Goal: Task Accomplishment & Management: Use online tool/utility

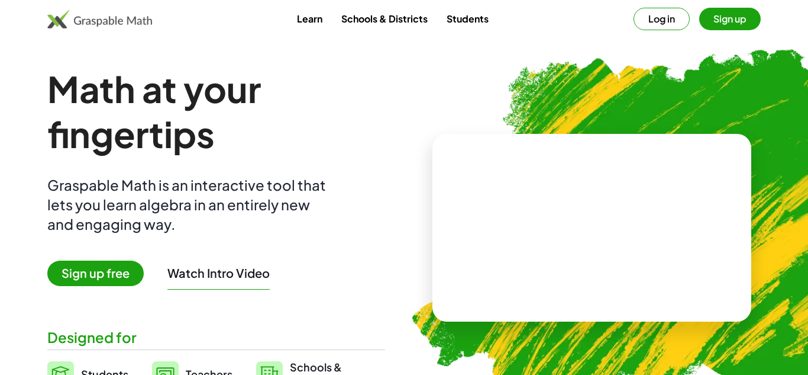
click at [714, 17] on button "Sign up" at bounding box center [730, 19] width 62 height 22
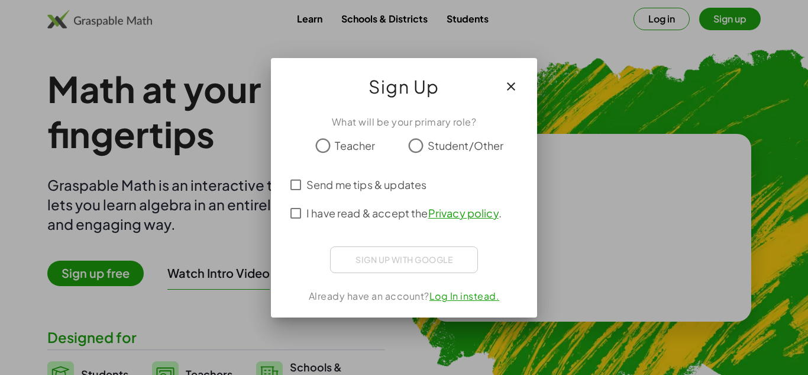
click at [413, 256] on div "Sign up with Google Sign in with Google Sign in with Google. Opens in new tab" at bounding box center [404, 259] width 148 height 27
click at [420, 268] on div "Sign up with Google Sign in with Google Sign in with Google. Opens in new tab" at bounding box center [404, 259] width 148 height 27
click at [417, 264] on div "Sign up with Google Sign in with Google Sign in with Google. Opens in new tab" at bounding box center [404, 259] width 148 height 27
click at [377, 250] on div "Sign up with Google Sign in with Google Sign in with Google. Opens in new tab" at bounding box center [404, 259] width 148 height 27
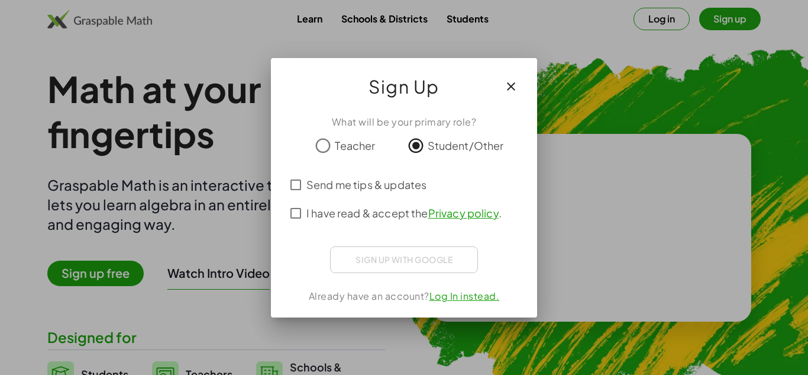
click at [377, 250] on div "Sign up with Google Sign in with Google Sign in with Google. Opens in new tab" at bounding box center [404, 259] width 148 height 27
click at [382, 257] on div "Sign up with Google Sign in with Google Sign in with Google. Opens in new tab" at bounding box center [404, 259] width 148 height 27
click at [402, 279] on div "What will be your primary role? Teacher Student/Other Send me tips & updates I …" at bounding box center [404, 211] width 266 height 212
click at [517, 77] on button "button" at bounding box center [511, 86] width 28 height 28
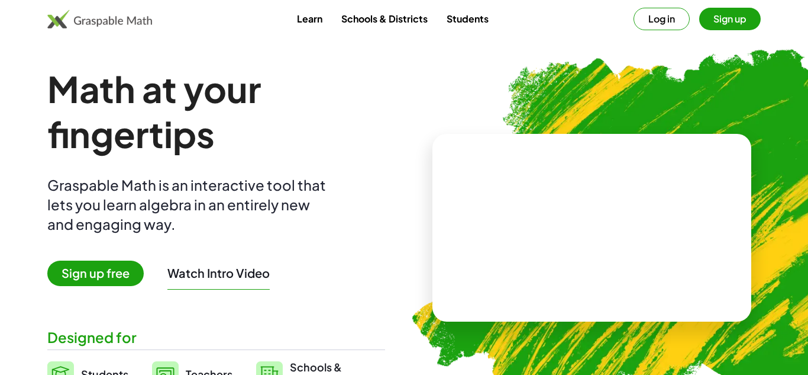
click at [663, 19] on button "Log in" at bounding box center [662, 19] width 56 height 22
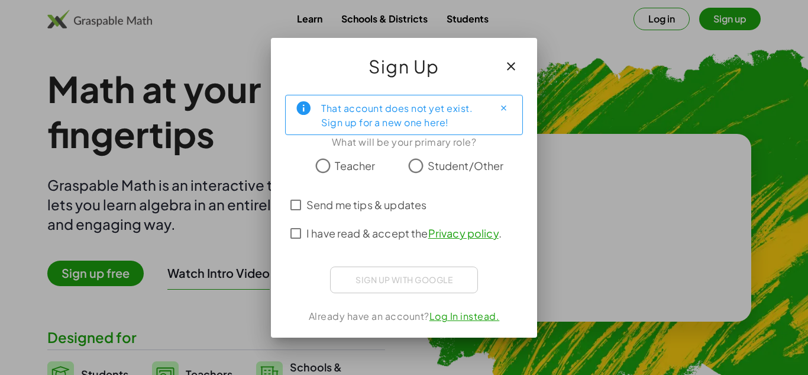
click at [412, 271] on div "Sign up with Google Sign in with Google Sign in with Google. Opens in new tab" at bounding box center [404, 279] width 148 height 27
click at [328, 227] on span "I have read & accept the Privacy policy ." at bounding box center [403, 233] width 195 height 16
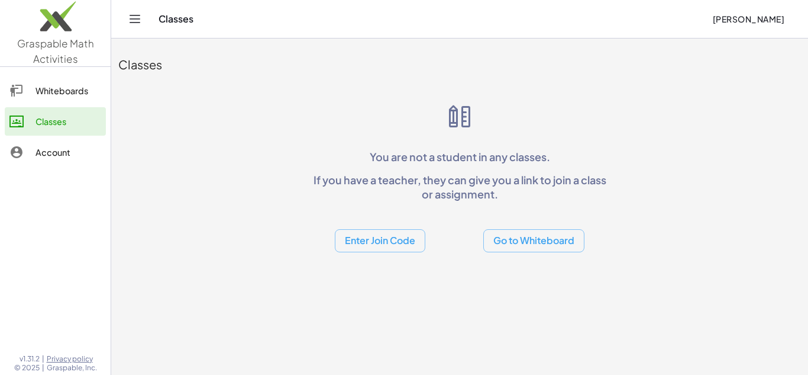
click at [506, 239] on button "Go to Whiteboard" at bounding box center [533, 240] width 101 height 23
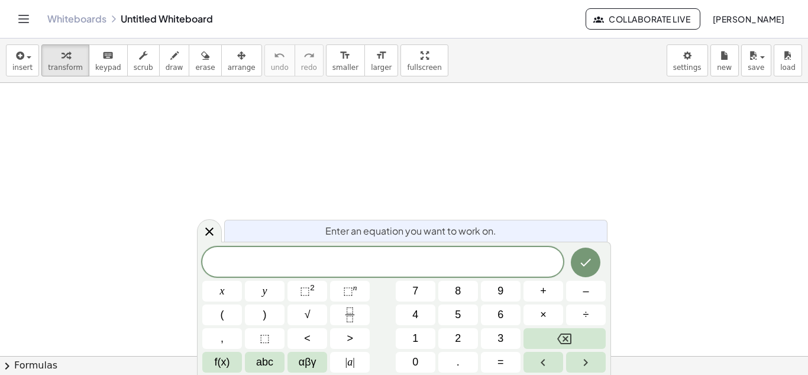
scroll to position [1, 0]
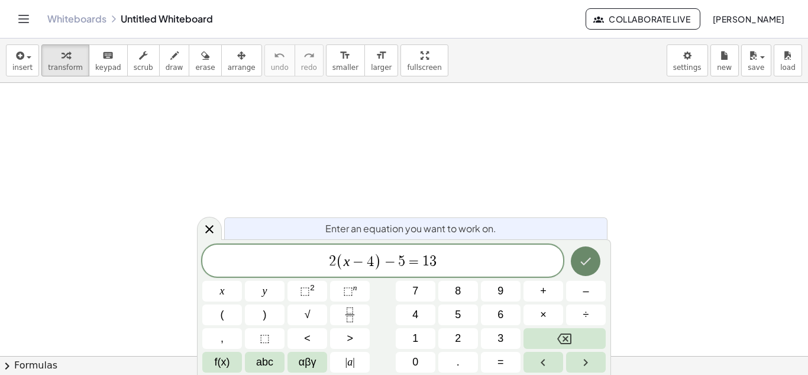
click at [580, 256] on icon "Done" at bounding box center [586, 261] width 14 height 14
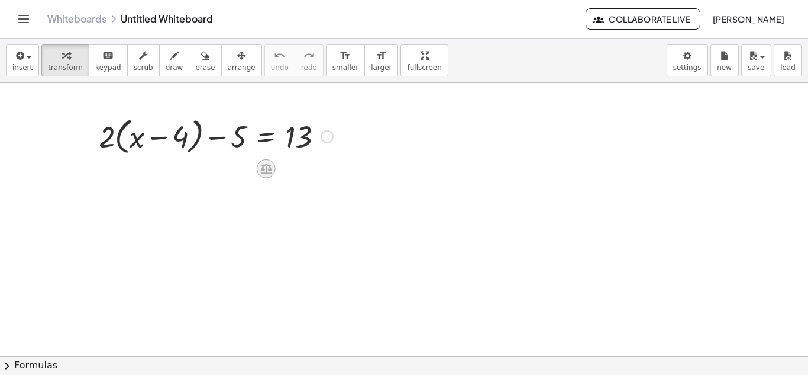
click at [263, 172] on icon at bounding box center [266, 169] width 11 height 10
click at [323, 136] on div at bounding box center [327, 136] width 13 height 13
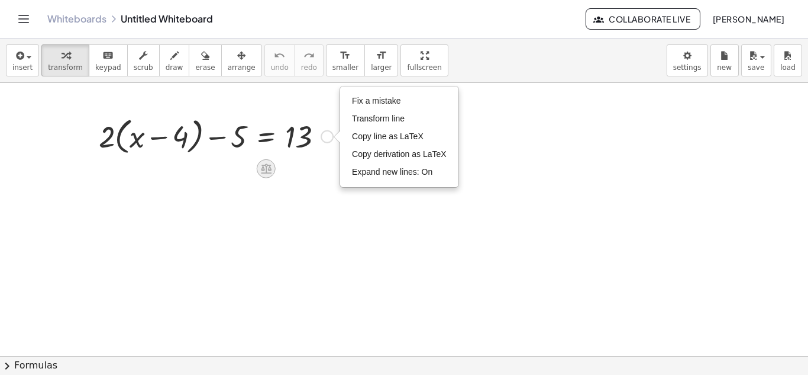
click at [270, 162] on icon at bounding box center [266, 168] width 12 height 12
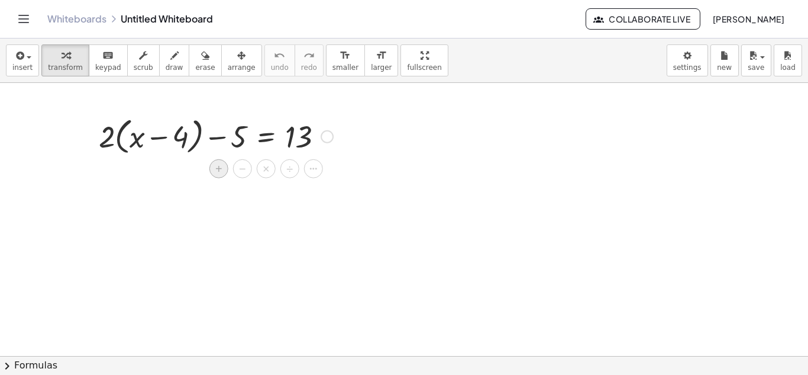
click at [221, 164] on span "+" at bounding box center [218, 168] width 7 height 17
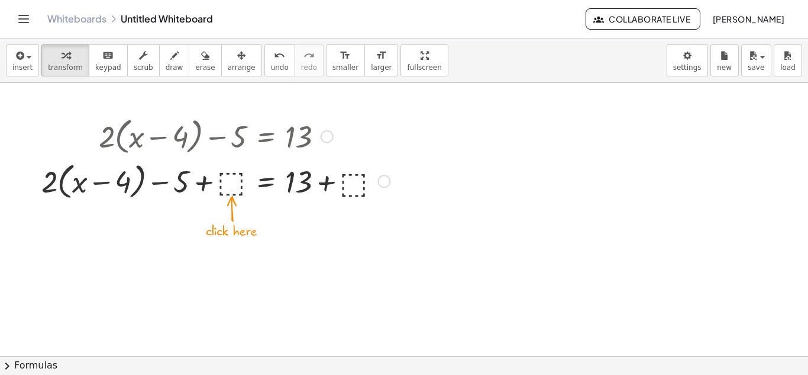
click at [226, 179] on div at bounding box center [216, 180] width 360 height 45
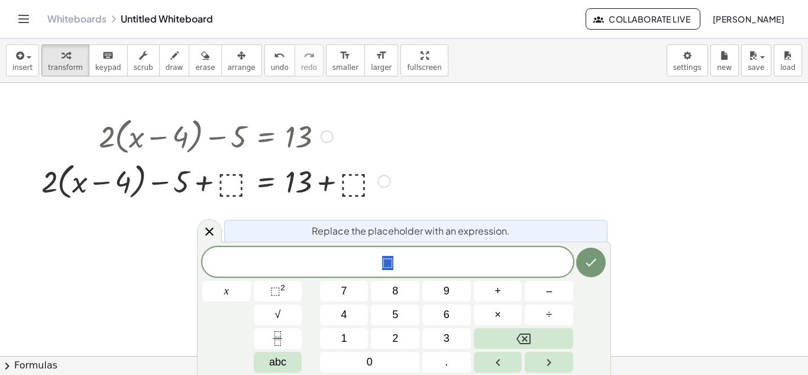
scroll to position [2, 0]
click at [431, 137] on div at bounding box center [404, 356] width 808 height 546
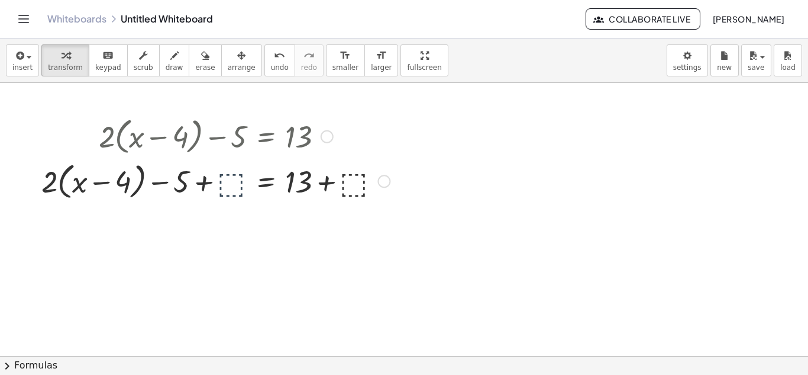
click at [372, 175] on div at bounding box center [216, 180] width 360 height 45
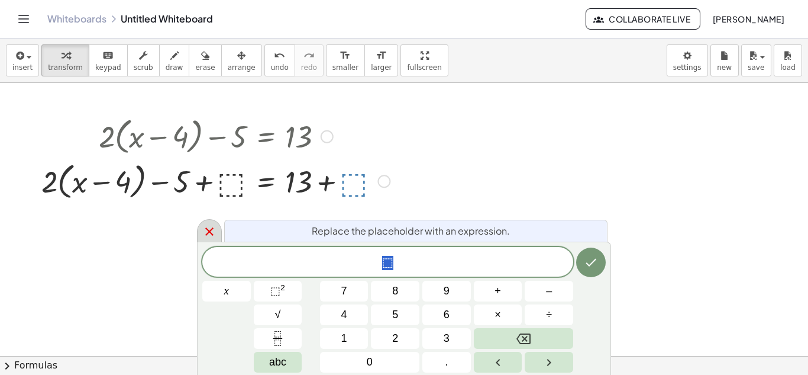
click at [202, 231] on icon at bounding box center [209, 231] width 14 height 14
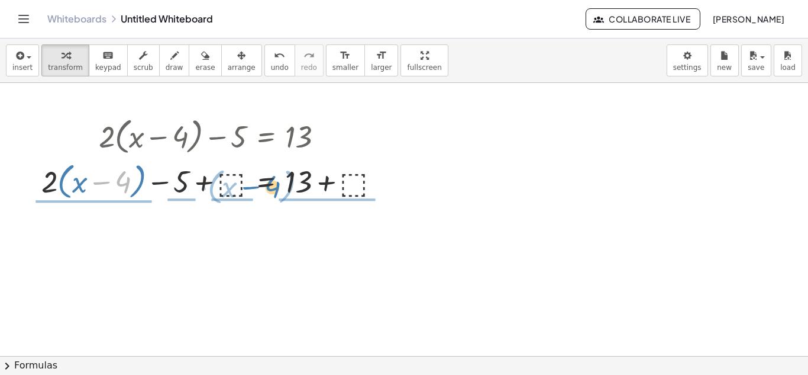
drag, startPoint x: 121, startPoint y: 180, endPoint x: 271, endPoint y: 185, distance: 149.8
click at [271, 185] on div at bounding box center [216, 180] width 360 height 45
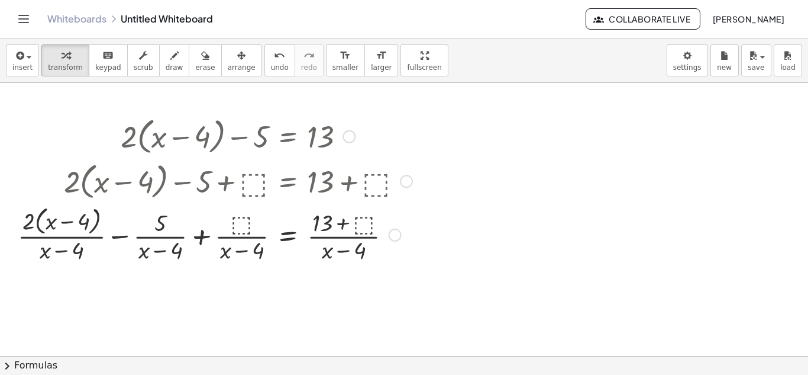
click at [231, 237] on div at bounding box center [215, 233] width 406 height 63
click at [396, 239] on div "Fix a mistake Transform line Copy line as LaTeX Copy derivation as LaTeX Expand…" at bounding box center [395, 234] width 13 height 13
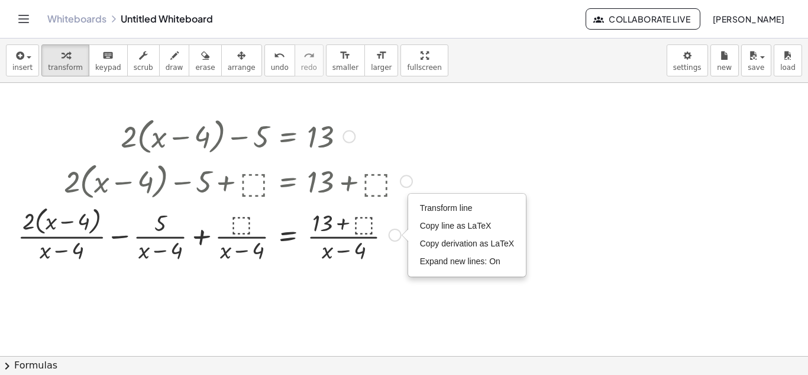
click at [385, 227] on div at bounding box center [215, 233] width 406 height 63
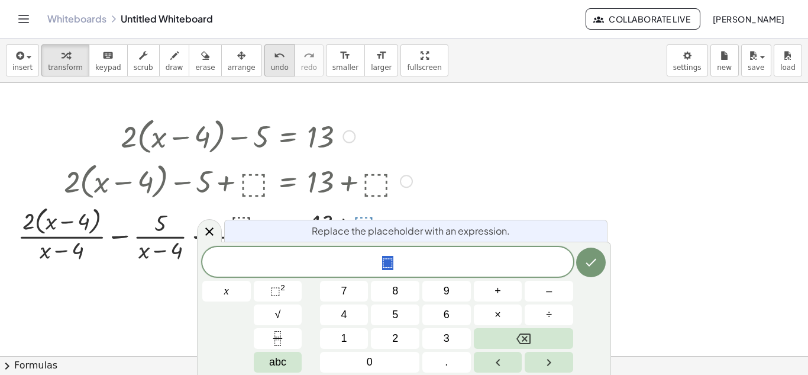
click at [274, 61] on icon "undo" at bounding box center [279, 56] width 11 height 14
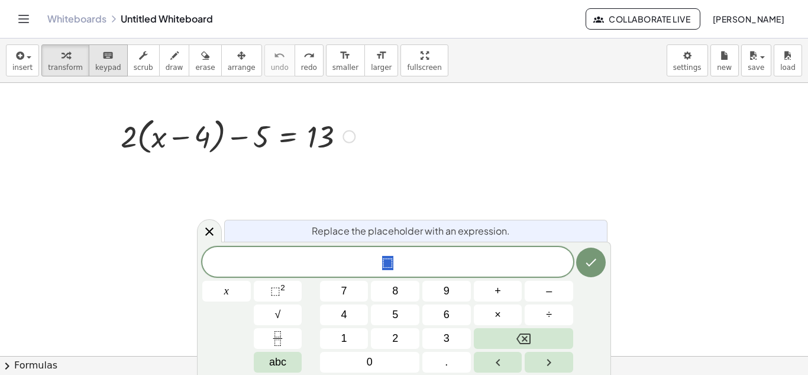
click at [108, 60] on div "keyboard" at bounding box center [108, 55] width 26 height 14
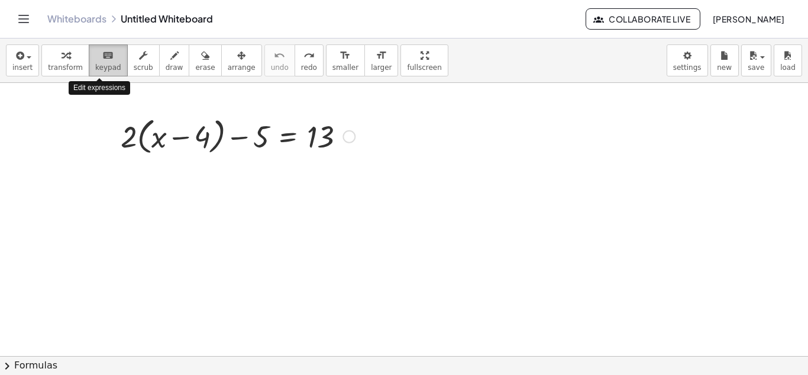
click at [108, 64] on span "keypad" at bounding box center [108, 67] width 26 height 8
click at [49, 59] on div "button" at bounding box center [65, 55] width 35 height 14
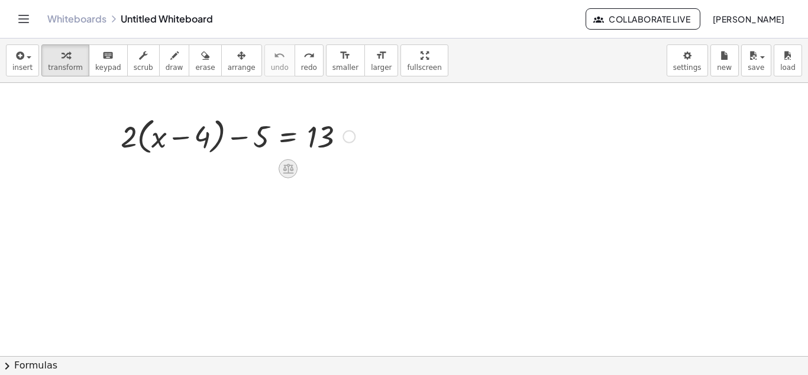
click at [291, 173] on icon at bounding box center [288, 168] width 12 height 12
click at [288, 172] on span "×" at bounding box center [288, 168] width 7 height 17
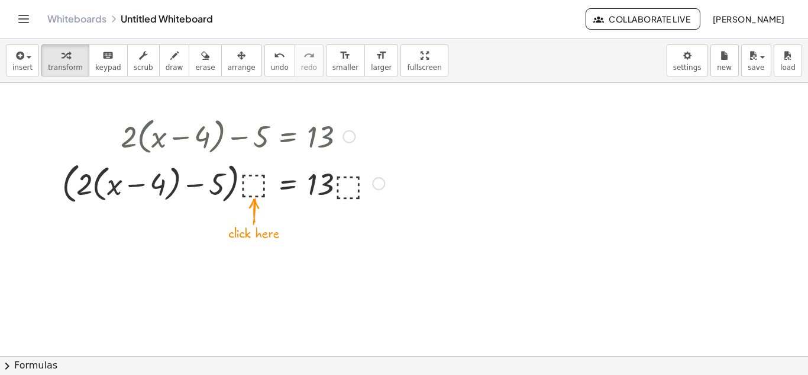
click at [374, 182] on div at bounding box center [378, 183] width 13 height 13
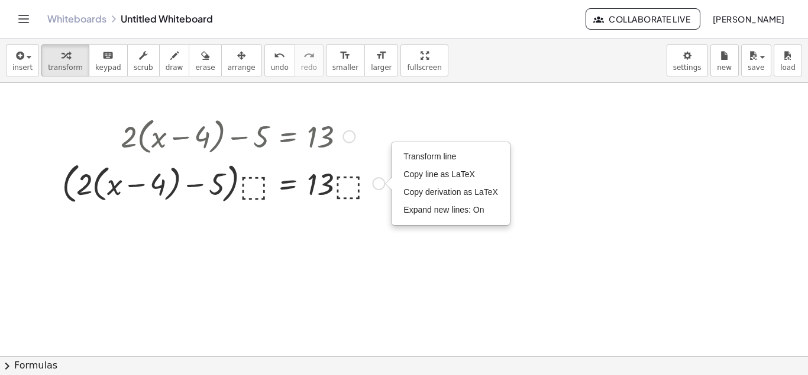
click at [254, 178] on div at bounding box center [215, 182] width 406 height 49
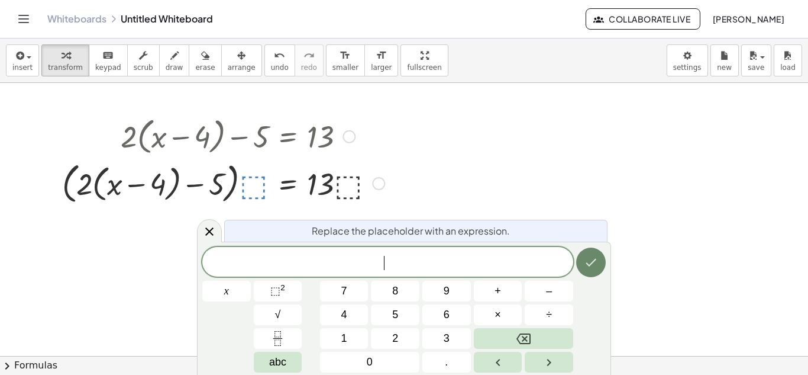
click at [597, 263] on icon "Done" at bounding box center [591, 262] width 14 height 14
click at [502, 206] on div at bounding box center [404, 356] width 808 height 546
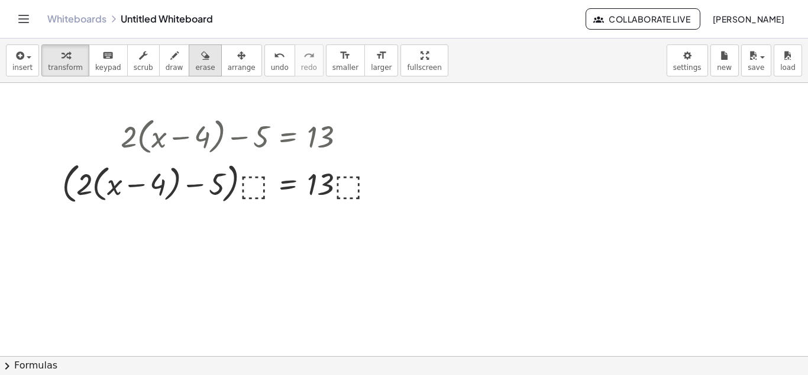
click at [195, 63] on span "erase" at bounding box center [205, 67] width 20 height 8
click at [221, 171] on div at bounding box center [404, 356] width 808 height 546
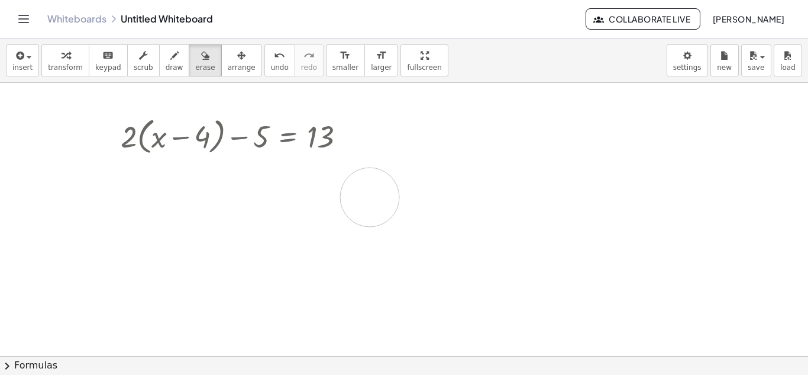
drag, startPoint x: 230, startPoint y: 186, endPoint x: 370, endPoint y: 197, distance: 140.7
click at [370, 197] on div at bounding box center [404, 356] width 808 height 546
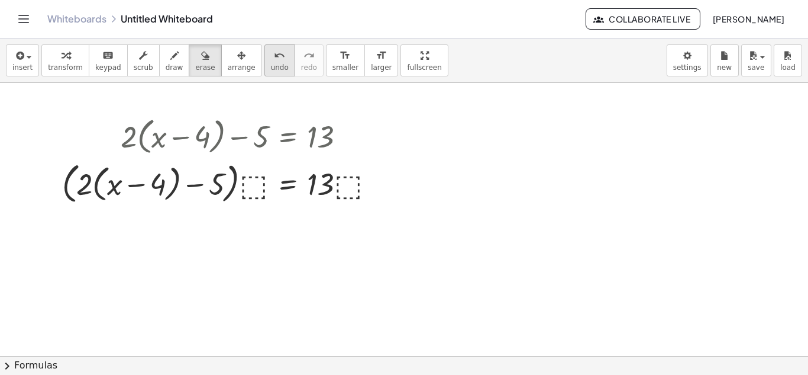
click at [271, 69] on span "undo" at bounding box center [280, 67] width 18 height 8
click at [271, 63] on span "undo" at bounding box center [280, 67] width 18 height 8
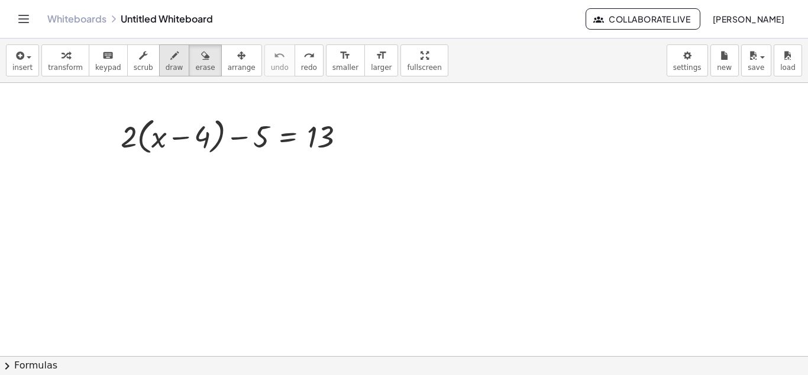
click at [170, 57] on icon "button" at bounding box center [174, 56] width 8 height 14
drag, startPoint x: 137, startPoint y: 153, endPoint x: 157, endPoint y: 155, distance: 20.3
click at [157, 155] on div at bounding box center [404, 356] width 808 height 546
drag, startPoint x: 137, startPoint y: 153, endPoint x: 195, endPoint y: 157, distance: 57.5
click at [195, 157] on div at bounding box center [404, 356] width 808 height 546
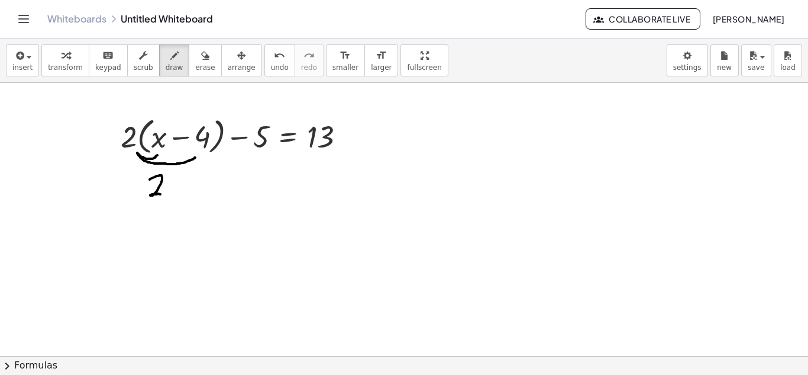
drag, startPoint x: 150, startPoint y: 179, endPoint x: 168, endPoint y: 196, distance: 25.1
click at [168, 196] on div at bounding box center [404, 356] width 808 height 546
drag, startPoint x: 172, startPoint y: 184, endPoint x: 184, endPoint y: 196, distance: 17.6
click at [184, 196] on div at bounding box center [404, 356] width 808 height 546
drag, startPoint x: 184, startPoint y: 184, endPoint x: 171, endPoint y: 196, distance: 18.0
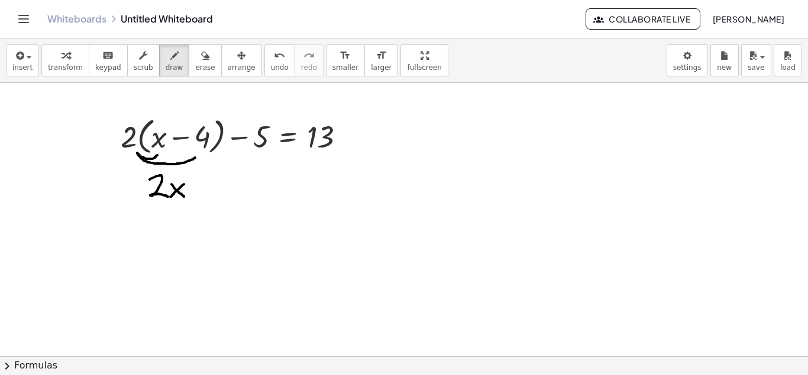
click at [171, 196] on div at bounding box center [404, 356] width 808 height 546
click at [194, 180] on div at bounding box center [404, 356] width 808 height 546
drag, startPoint x: 188, startPoint y: 191, endPoint x: 202, endPoint y: 191, distance: 13.6
click at [202, 191] on div at bounding box center [404, 356] width 808 height 546
click at [212, 179] on div at bounding box center [404, 356] width 808 height 546
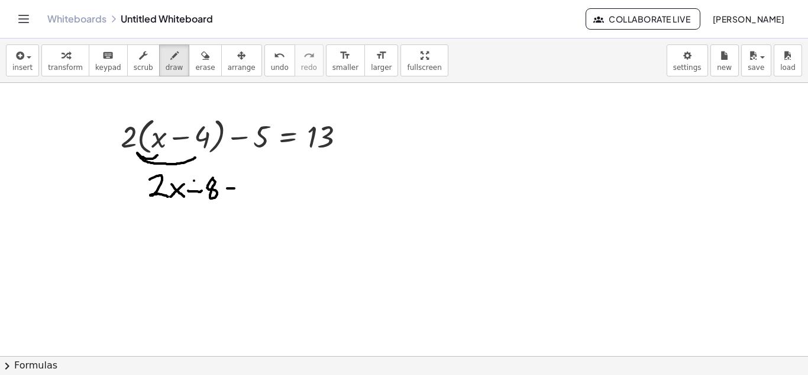
drag, startPoint x: 227, startPoint y: 188, endPoint x: 238, endPoint y: 188, distance: 10.7
click at [238, 188] on div at bounding box center [404, 356] width 808 height 546
drag, startPoint x: 256, startPoint y: 178, endPoint x: 247, endPoint y: 191, distance: 15.3
click at [247, 191] on div at bounding box center [404, 356] width 808 height 546
drag, startPoint x: 268, startPoint y: 180, endPoint x: 279, endPoint y: 183, distance: 11.1
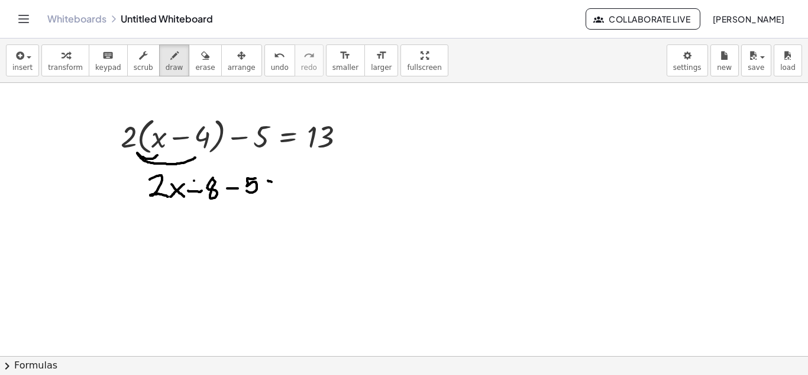
click at [279, 183] on div at bounding box center [404, 356] width 808 height 546
drag, startPoint x: 273, startPoint y: 188, endPoint x: 281, endPoint y: 189, distance: 8.5
click at [281, 189] on div at bounding box center [404, 356] width 808 height 546
drag, startPoint x: 288, startPoint y: 180, endPoint x: 290, endPoint y: 189, distance: 9.1
click at [290, 189] on div at bounding box center [404, 356] width 808 height 546
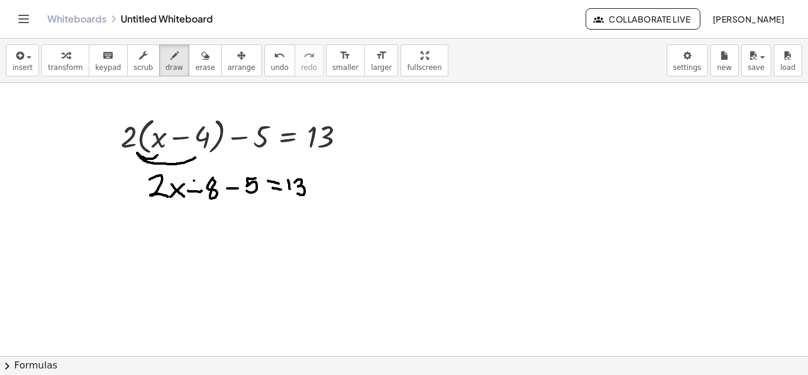
drag, startPoint x: 295, startPoint y: 182, endPoint x: 298, endPoint y: 193, distance: 11.6
click at [298, 193] on div at bounding box center [404, 356] width 808 height 546
drag, startPoint x: 289, startPoint y: 180, endPoint x: 289, endPoint y: 196, distance: 16.0
click at [289, 196] on div at bounding box center [404, 356] width 808 height 546
drag, startPoint x: 167, startPoint y: 212, endPoint x: 185, endPoint y: 222, distance: 20.1
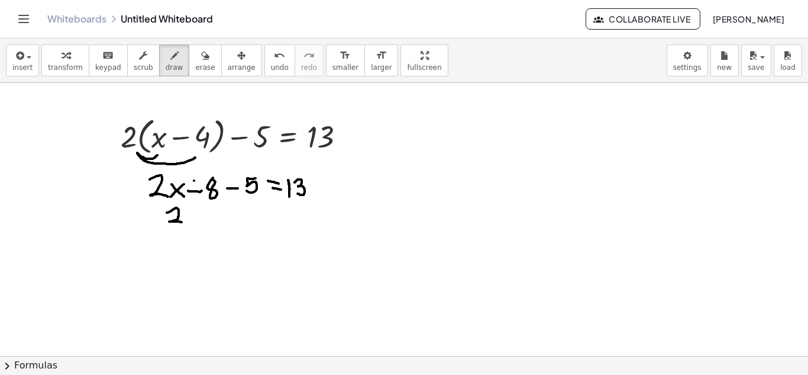
click at [185, 222] on div at bounding box center [404, 356] width 808 height 546
drag, startPoint x: 186, startPoint y: 208, endPoint x: 198, endPoint y: 224, distance: 19.5
click at [198, 224] on div at bounding box center [404, 356] width 808 height 546
drag, startPoint x: 198, startPoint y: 213, endPoint x: 189, endPoint y: 224, distance: 14.3
click at [189, 224] on div at bounding box center [404, 356] width 808 height 546
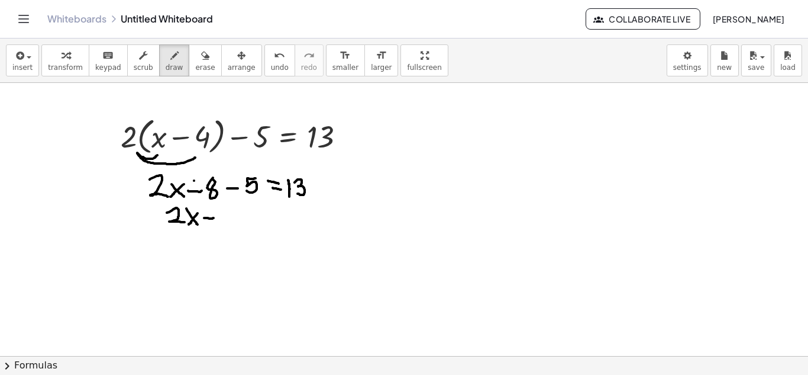
drag, startPoint x: 204, startPoint y: 218, endPoint x: 215, endPoint y: 218, distance: 10.7
click at [215, 218] on div at bounding box center [404, 356] width 808 height 546
drag, startPoint x: 222, startPoint y: 211, endPoint x: 224, endPoint y: 222, distance: 11.4
click at [224, 222] on div at bounding box center [404, 356] width 808 height 546
drag, startPoint x: 228, startPoint y: 212, endPoint x: 233, endPoint y: 224, distance: 12.7
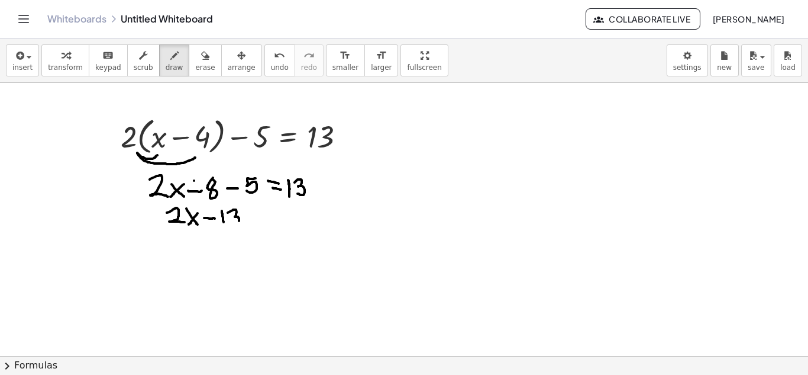
click at [233, 224] on div at bounding box center [404, 356] width 808 height 546
drag, startPoint x: 250, startPoint y: 209, endPoint x: 259, endPoint y: 211, distance: 9.0
click at [259, 211] on div at bounding box center [404, 356] width 808 height 546
drag, startPoint x: 248, startPoint y: 219, endPoint x: 260, endPoint y: 218, distance: 11.8
click at [260, 218] on div at bounding box center [404, 356] width 808 height 546
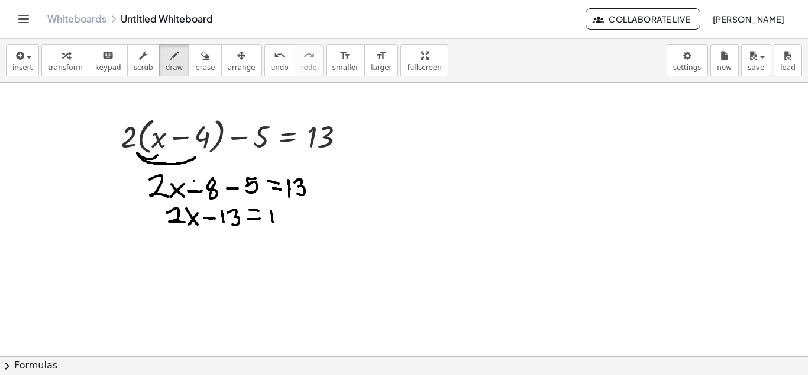
drag, startPoint x: 271, startPoint y: 211, endPoint x: 273, endPoint y: 222, distance: 11.4
click at [273, 222] on div at bounding box center [404, 356] width 808 height 546
drag, startPoint x: 280, startPoint y: 212, endPoint x: 283, endPoint y: 225, distance: 12.9
click at [283, 225] on div at bounding box center [404, 356] width 808 height 546
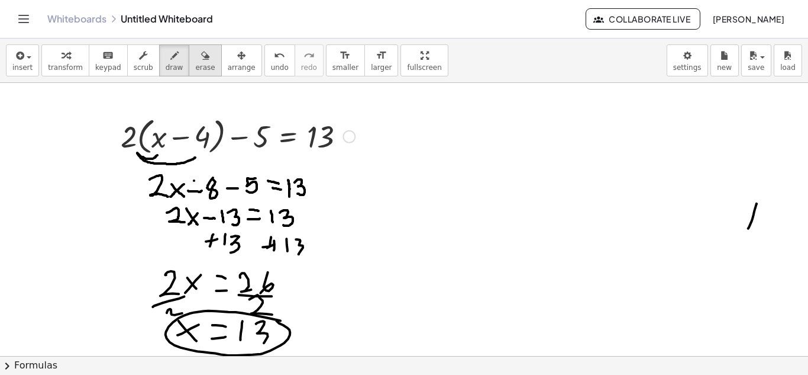
click at [201, 62] on icon "button" at bounding box center [205, 56] width 8 height 14
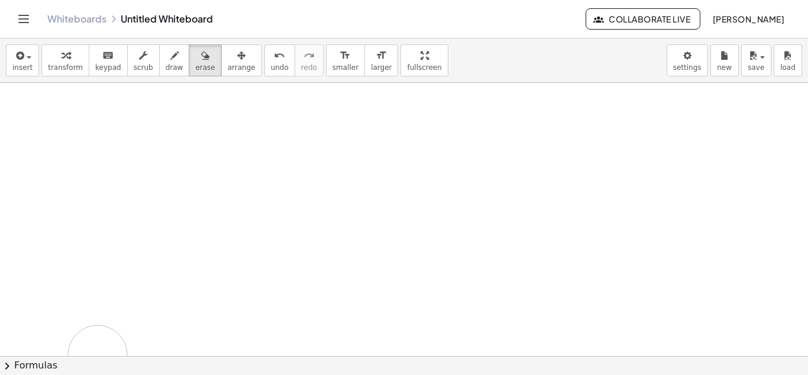
drag, startPoint x: 111, startPoint y: 131, endPoint x: 116, endPoint y: 341, distance: 210.1
click at [99, 354] on div at bounding box center [404, 356] width 808 height 546
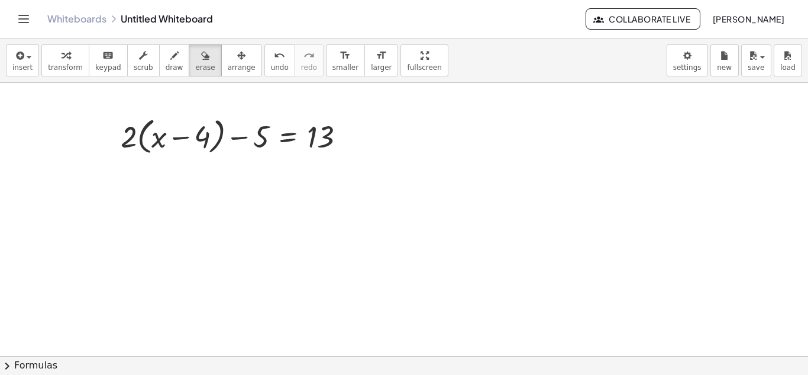
click at [252, 254] on div at bounding box center [404, 356] width 808 height 546
click at [28, 62] on button "insert" at bounding box center [22, 60] width 33 height 32
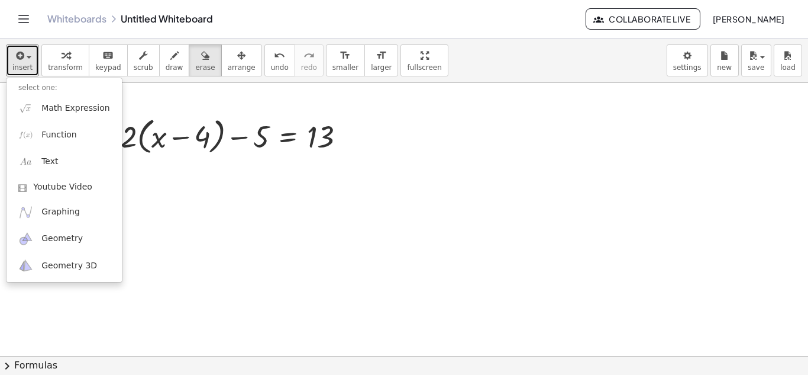
click at [260, 151] on div at bounding box center [404, 356] width 808 height 546
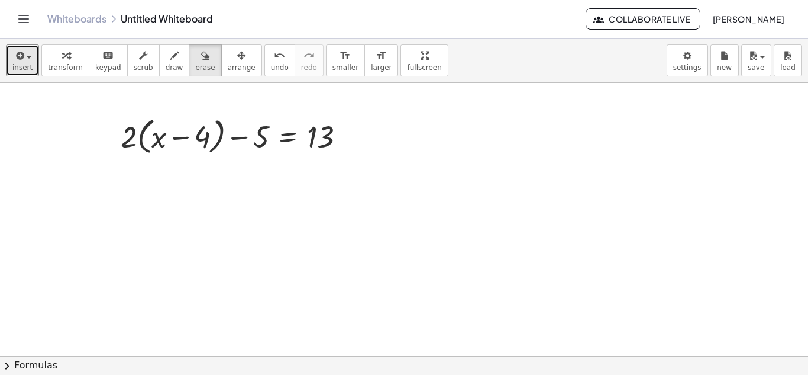
click at [241, 140] on div at bounding box center [404, 356] width 808 height 546
click at [264, 136] on div at bounding box center [404, 356] width 808 height 546
click at [62, 57] on icon "button" at bounding box center [66, 56] width 8 height 14
click at [284, 132] on div at bounding box center [215, 135] width 406 height 45
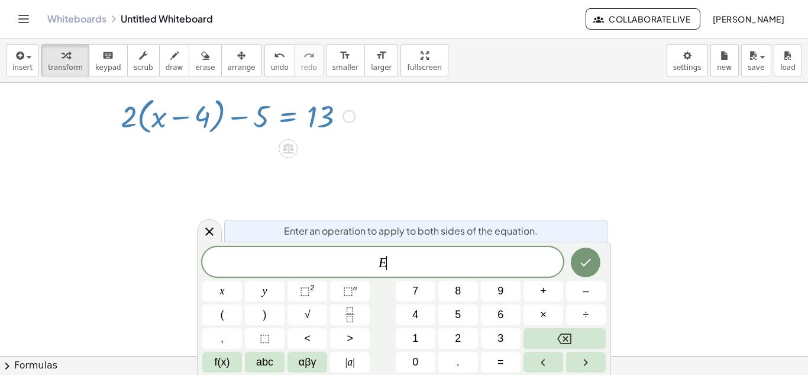
scroll to position [21, 0]
click at [347, 112] on div at bounding box center [349, 115] width 13 height 13
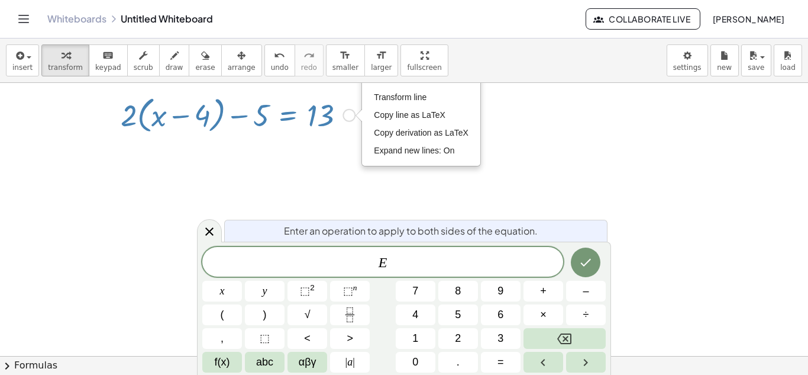
click at [260, 107] on div at bounding box center [215, 114] width 406 height 45
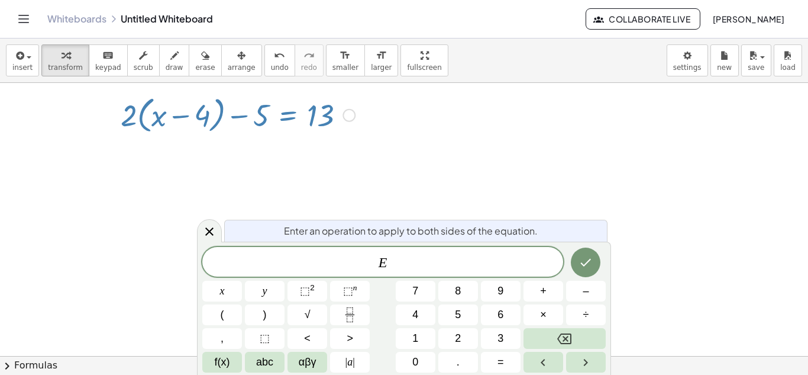
click at [273, 121] on div at bounding box center [215, 114] width 406 height 45
click at [279, 109] on div at bounding box center [215, 114] width 406 height 45
click at [288, 130] on div at bounding box center [215, 114] width 406 height 45
click at [273, 121] on div at bounding box center [215, 114] width 406 height 45
click at [318, 114] on div at bounding box center [215, 114] width 406 height 45
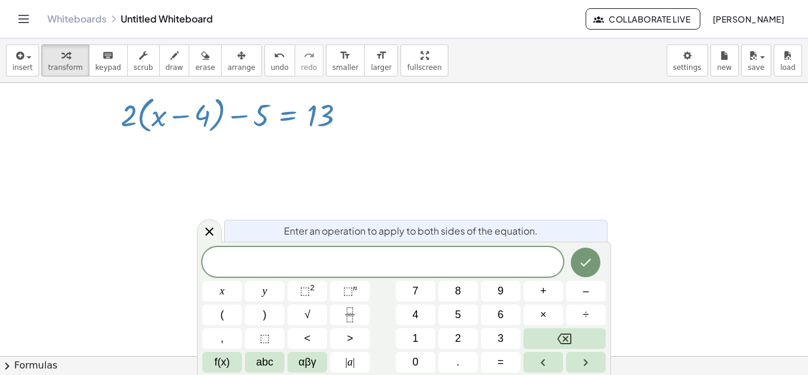
click at [686, 210] on div at bounding box center [404, 335] width 808 height 546
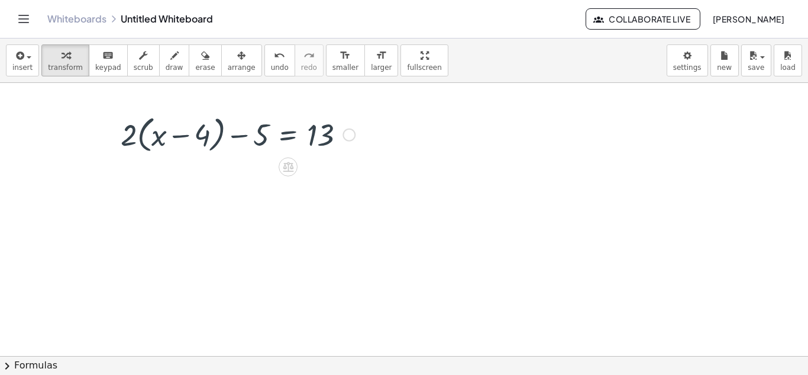
scroll to position [0, 0]
click at [288, 169] on icon at bounding box center [288, 169] width 11 height 10
click at [336, 167] on icon at bounding box center [335, 168] width 7 height 2
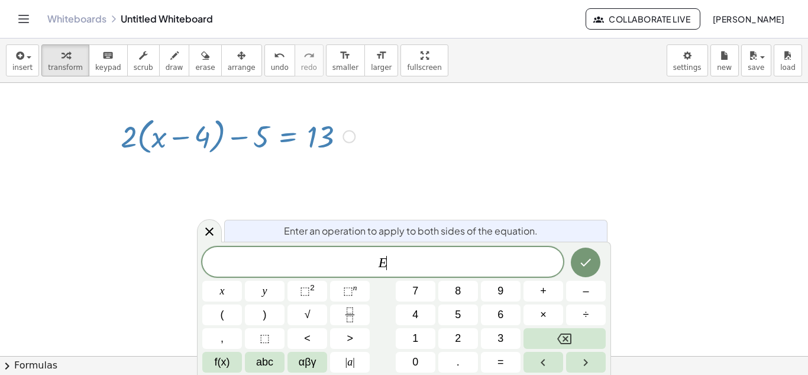
scroll to position [4, 0]
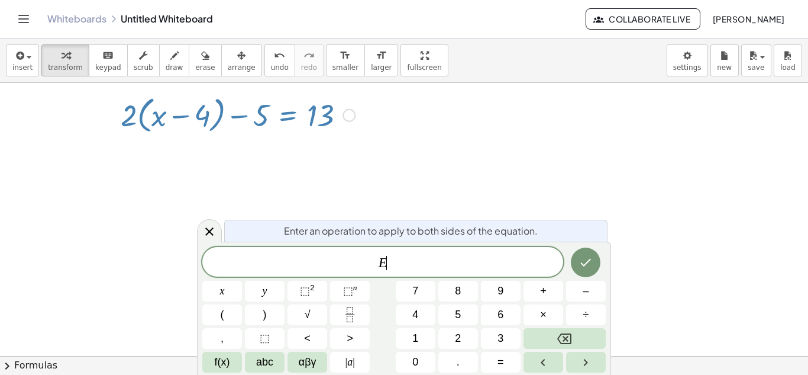
click at [664, 244] on div at bounding box center [404, 335] width 808 height 546
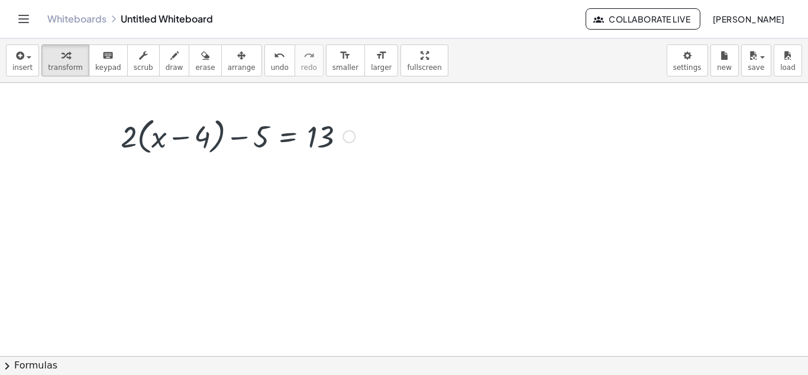
scroll to position [0, 0]
click at [15, 56] on icon "button" at bounding box center [19, 56] width 11 height 14
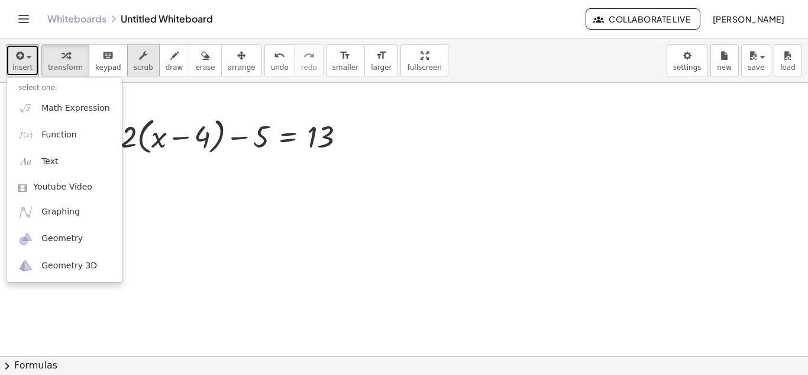
click at [140, 61] on div "button" at bounding box center [144, 55] width 20 height 14
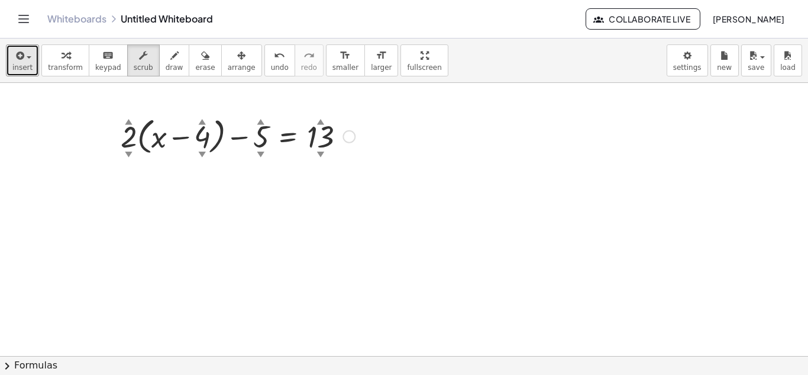
click at [235, 135] on div at bounding box center [215, 135] width 406 height 45
click at [201, 153] on div "▼" at bounding box center [202, 154] width 8 height 11
click at [202, 154] on div "▼" at bounding box center [202, 154] width 8 height 11
click at [201, 122] on div "▲" at bounding box center [202, 121] width 8 height 11
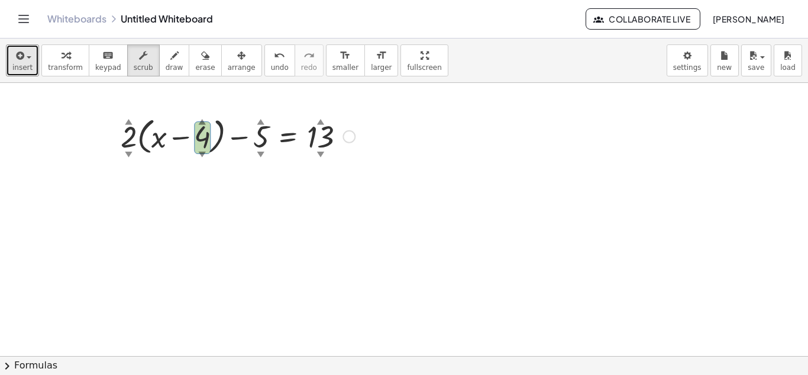
click at [201, 135] on div at bounding box center [215, 135] width 406 height 45
click at [127, 150] on div "▼" at bounding box center [129, 154] width 8 height 11
click at [130, 153] on div "▼" at bounding box center [129, 154] width 8 height 11
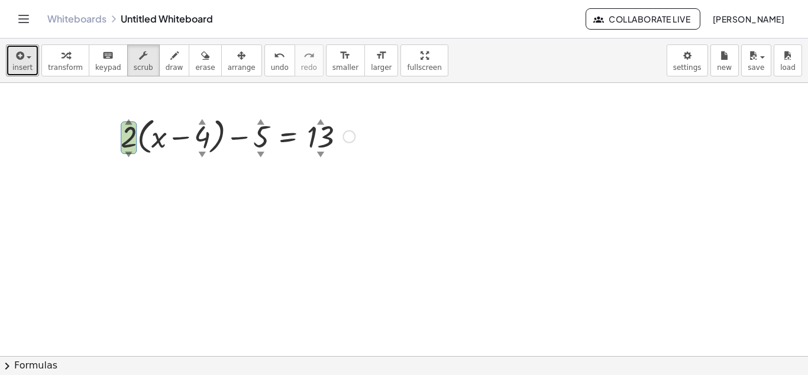
click at [125, 138] on div at bounding box center [215, 135] width 406 height 45
click at [373, 160] on div "+ · 2 ▲ ▼ · ( + x − 4 ▲ ▼ ) − 5 ▲ ▼ = 13 ▲ ▼ Fix a mistake Transform line Copy …" at bounding box center [210, 189] width 421 height 158
click at [349, 136] on div "Fix a mistake Transform line Copy line as LaTeX Copy derivation as LaTeX Expand…" at bounding box center [349, 136] width 13 height 13
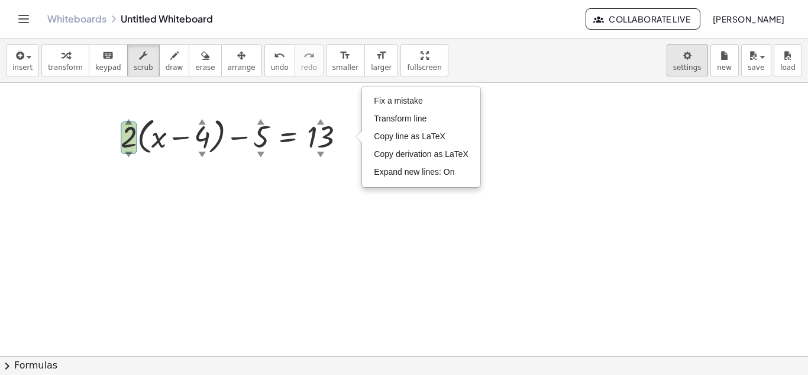
click at [698, 72] on body "Graspable Math Activities Whiteboards Classes Account v1.31.2 | Privacy policy …" at bounding box center [404, 187] width 808 height 375
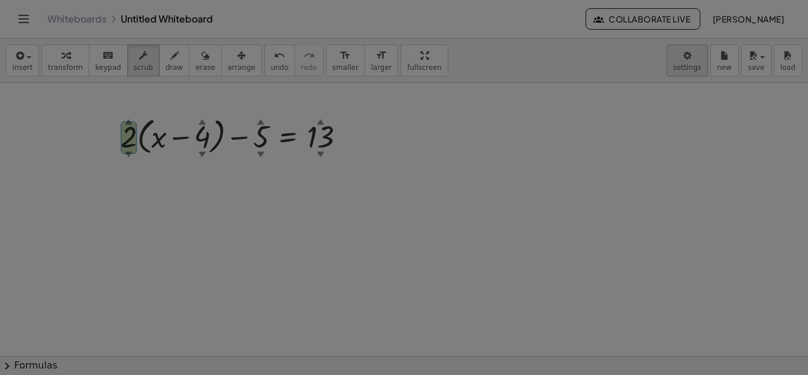
click at [0, 0] on div "× Document Settings These settings are saved with the document you are currentl…" at bounding box center [0, 0] width 0 height 0
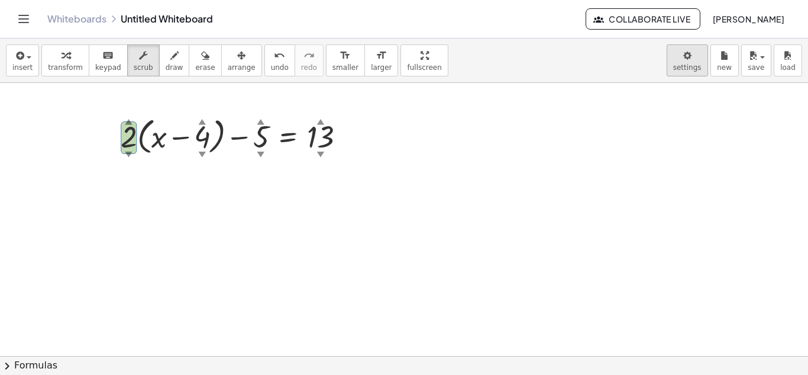
click at [683, 66] on body "Graspable Math Activities Whiteboards Classes Account v1.31.2 | Privacy policy …" at bounding box center [404, 187] width 808 height 375
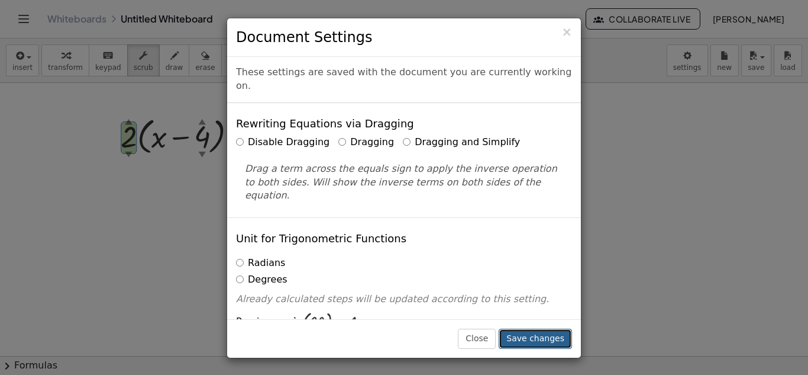
click at [518, 340] on button "Save changes" at bounding box center [535, 338] width 73 height 20
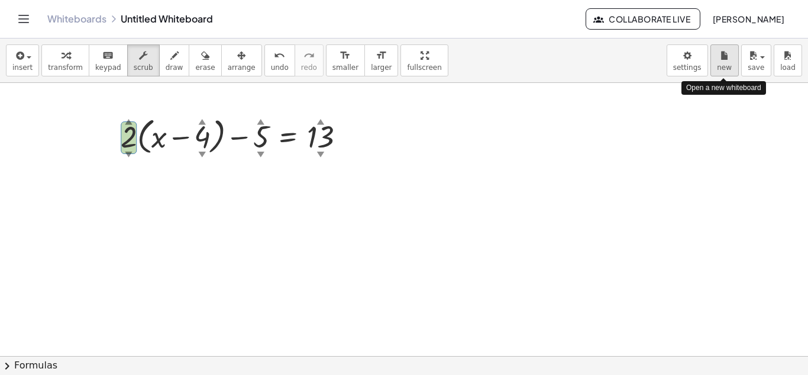
click at [725, 60] on icon "button" at bounding box center [725, 56] width 8 height 14
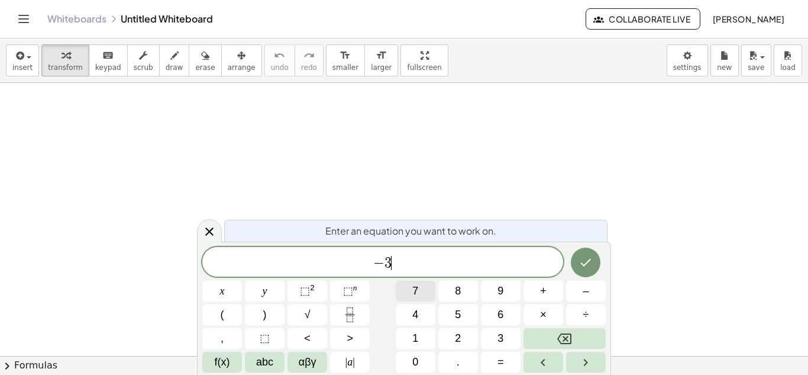
scroll to position [2, 0]
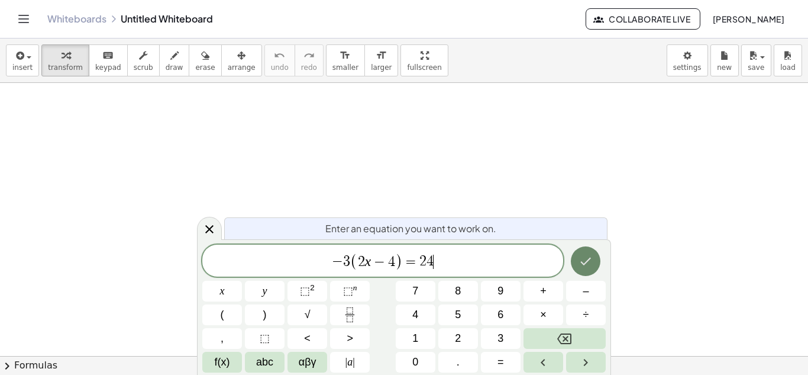
click at [582, 268] on button "Done" at bounding box center [586, 261] width 30 height 30
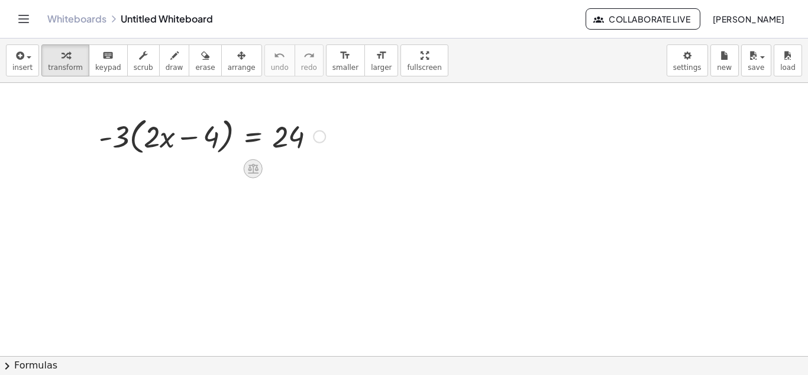
click at [254, 167] on icon at bounding box center [253, 168] width 12 height 12
click at [251, 172] on span "×" at bounding box center [253, 168] width 7 height 17
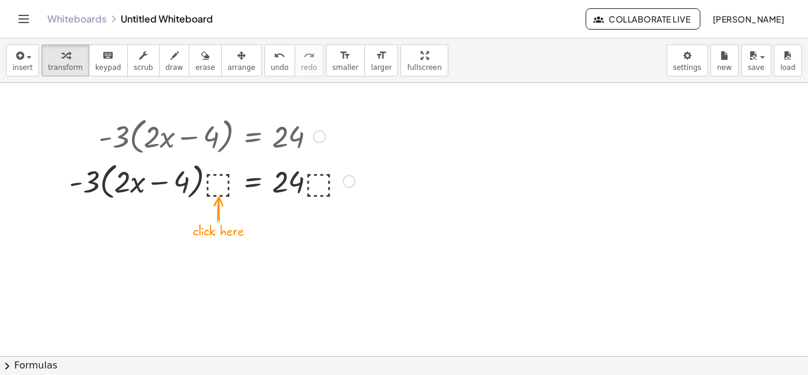
click at [215, 185] on div at bounding box center [212, 180] width 298 height 45
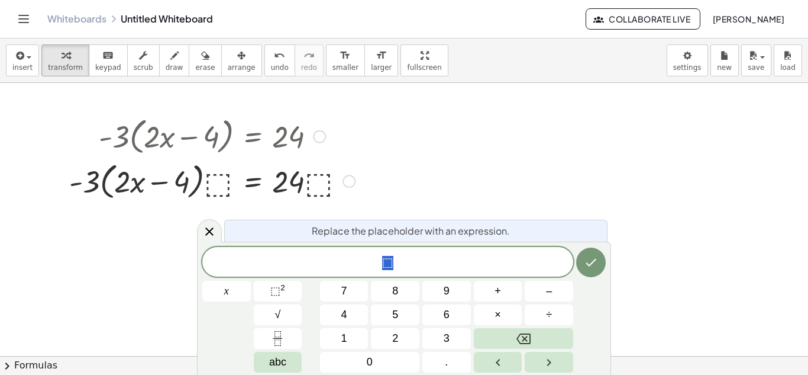
scroll to position [2, 0]
click at [214, 182] on div at bounding box center [212, 180] width 298 height 45
click at [226, 190] on div at bounding box center [212, 180] width 298 height 45
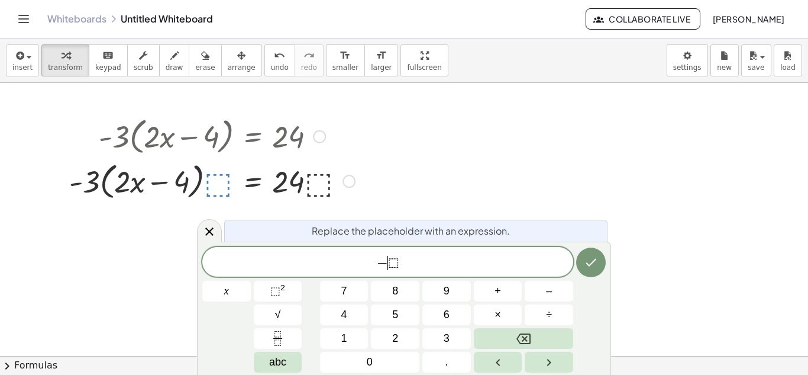
scroll to position [4, 0]
click at [316, 187] on div at bounding box center [212, 180] width 298 height 45
click at [606, 259] on div "Replace the placeholder with an expression. − 3 ​ ⬚ x 7 8 9 + – 4 5 6 × ÷ ⬚ 2 √…" at bounding box center [404, 307] width 414 height 133
click at [596, 259] on icon "Done" at bounding box center [591, 262] width 14 height 14
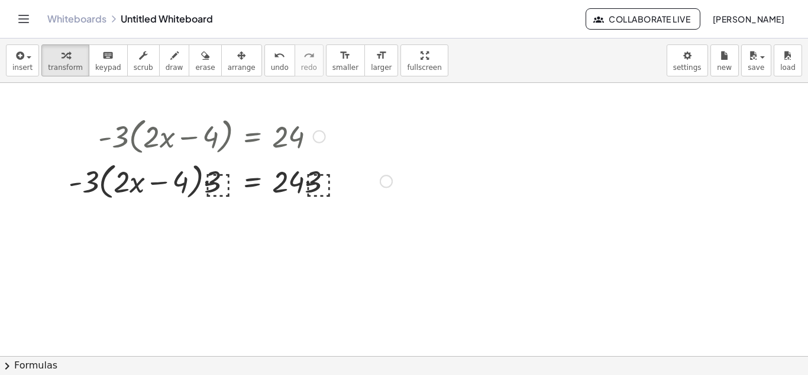
scroll to position [0, 0]
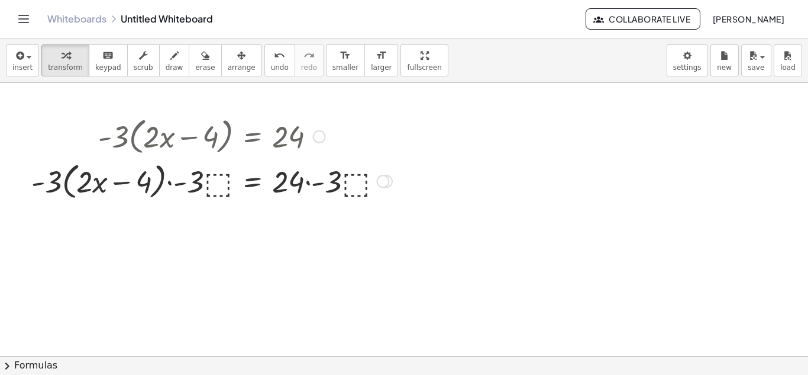
click at [357, 201] on div at bounding box center [211, 180] width 373 height 45
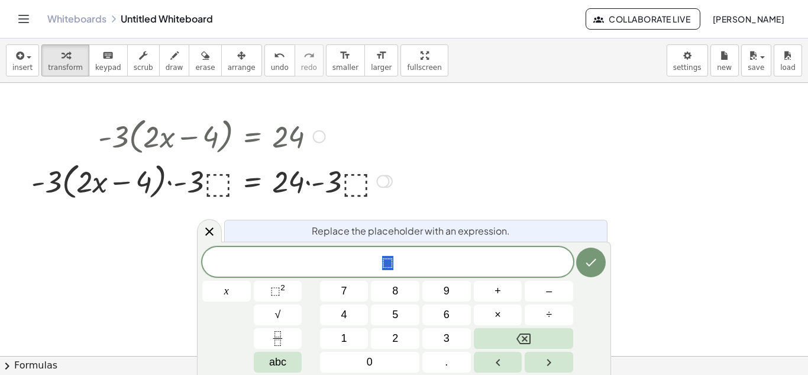
scroll to position [5, 0]
click at [386, 176] on div at bounding box center [382, 181] width 13 height 13
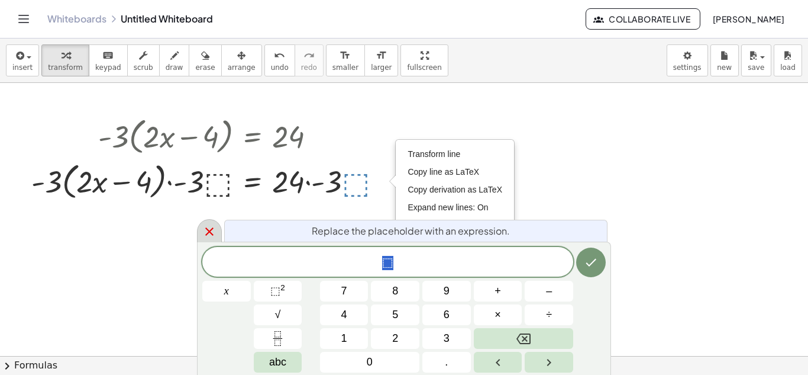
click at [209, 230] on icon at bounding box center [209, 231] width 14 height 14
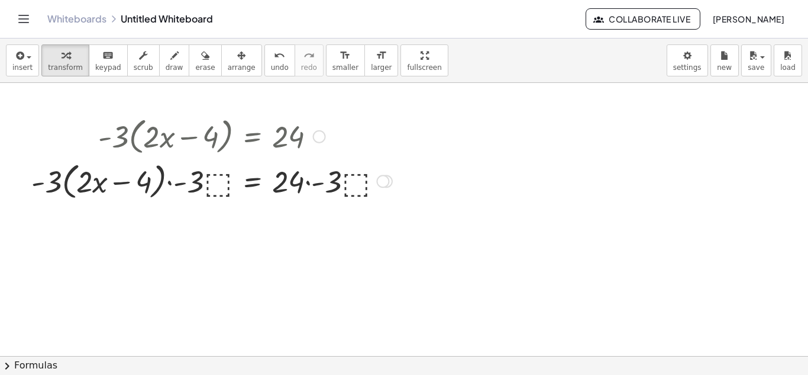
click at [216, 191] on div at bounding box center [211, 180] width 373 height 45
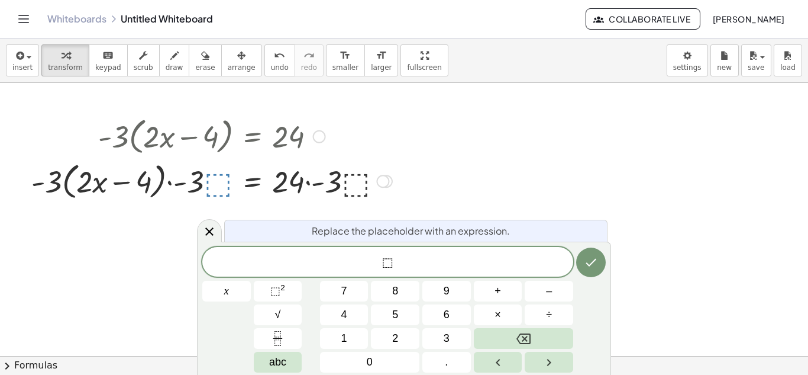
click at [388, 263] on span "⬚" at bounding box center [387, 263] width 11 height 14
drag, startPoint x: 396, startPoint y: 264, endPoint x: 370, endPoint y: 265, distance: 26.1
click at [370, 265] on span "⬚" at bounding box center [387, 262] width 371 height 17
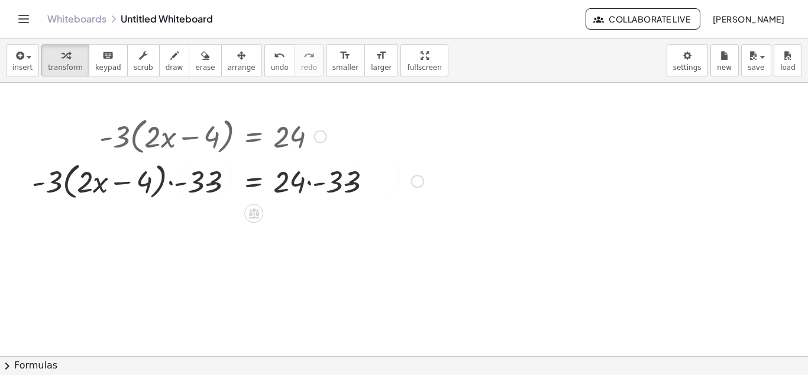
scroll to position [0, 0]
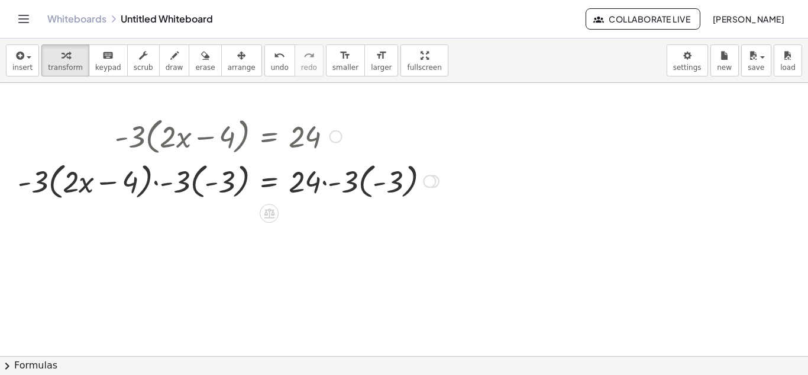
click at [433, 179] on div "Transform line Copy line as LaTeX Copy derivation as LaTeX Expand new lines: On" at bounding box center [429, 181] width 13 height 13
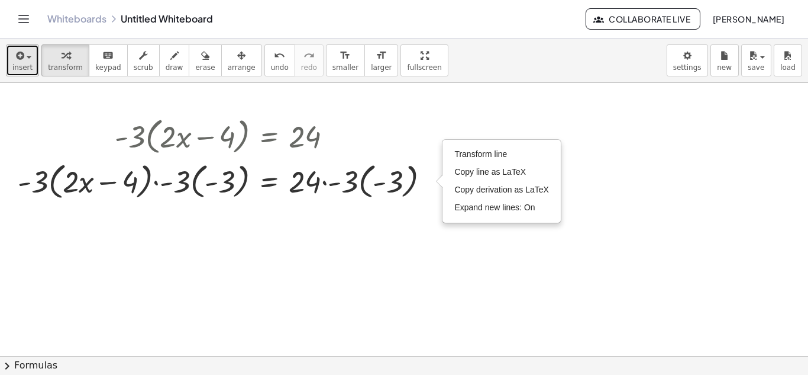
click at [21, 60] on icon "button" at bounding box center [19, 56] width 11 height 14
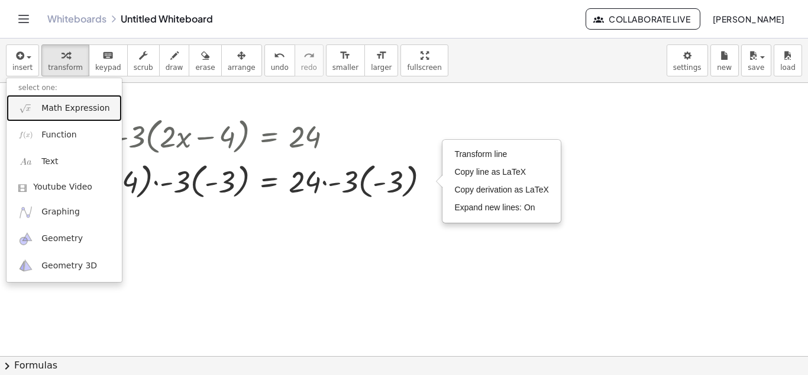
click at [59, 111] on span "Math Expression" at bounding box center [75, 108] width 68 height 12
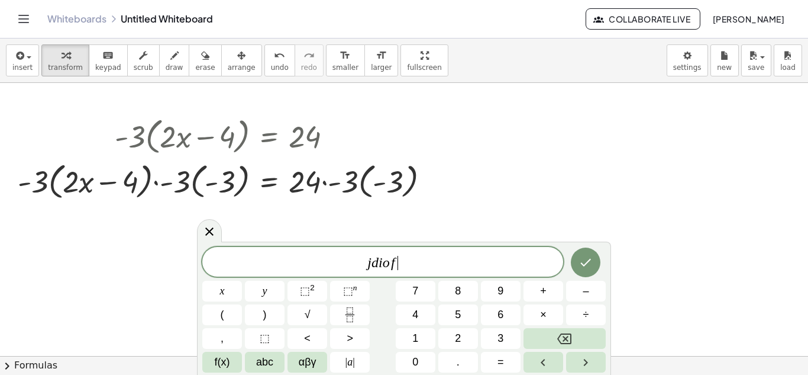
scroll to position [11, 0]
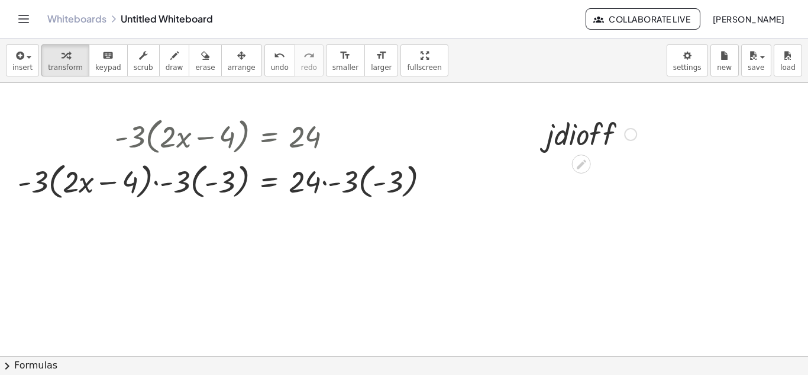
click at [570, 144] on div at bounding box center [592, 133] width 102 height 40
click at [579, 167] on icon at bounding box center [581, 163] width 9 height 9
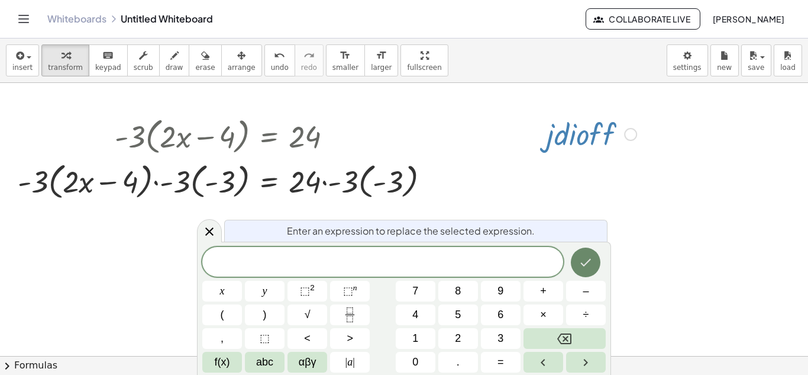
click at [591, 266] on icon "Done" at bounding box center [586, 262] width 14 height 14
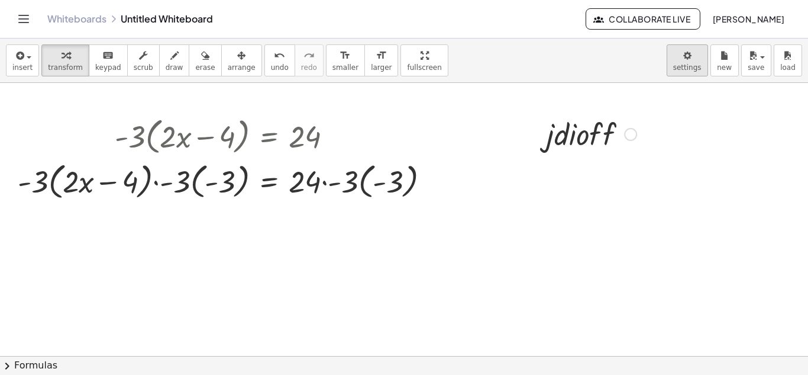
click at [690, 69] on body "Graspable Math Activities Whiteboards Classes Account v1.31.2 | Privacy policy …" at bounding box center [404, 187] width 808 height 375
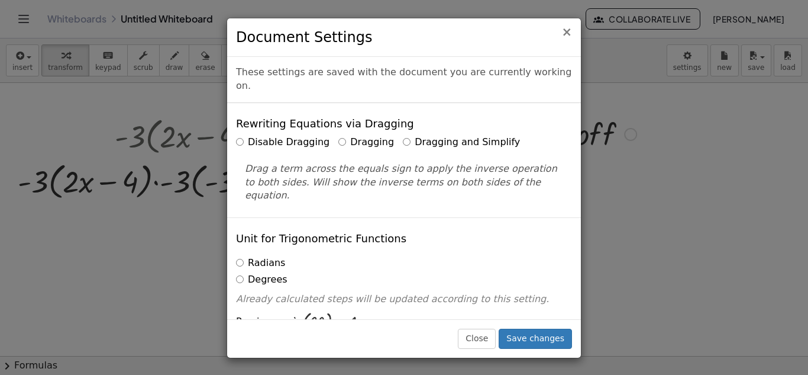
click at [566, 30] on span "×" at bounding box center [567, 32] width 11 height 14
